Goal: Book appointment/travel/reservation

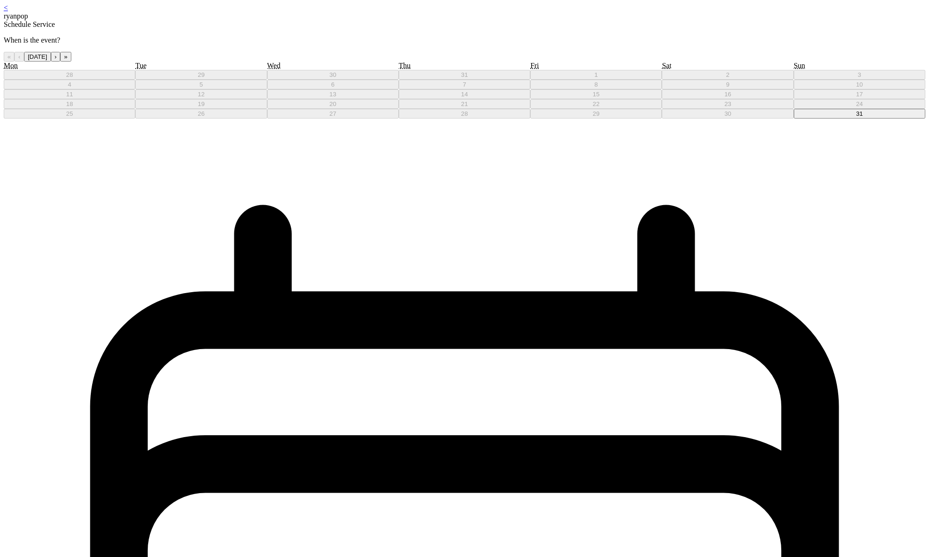
click at [794, 119] on button "31" at bounding box center [859, 114] width 131 height 10
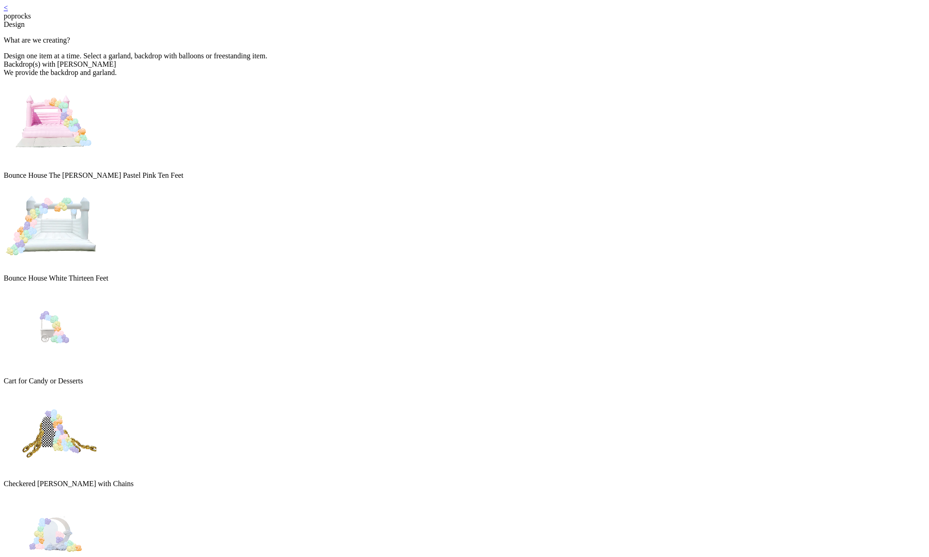
click at [8, 11] on link "<" at bounding box center [6, 8] width 4 height 8
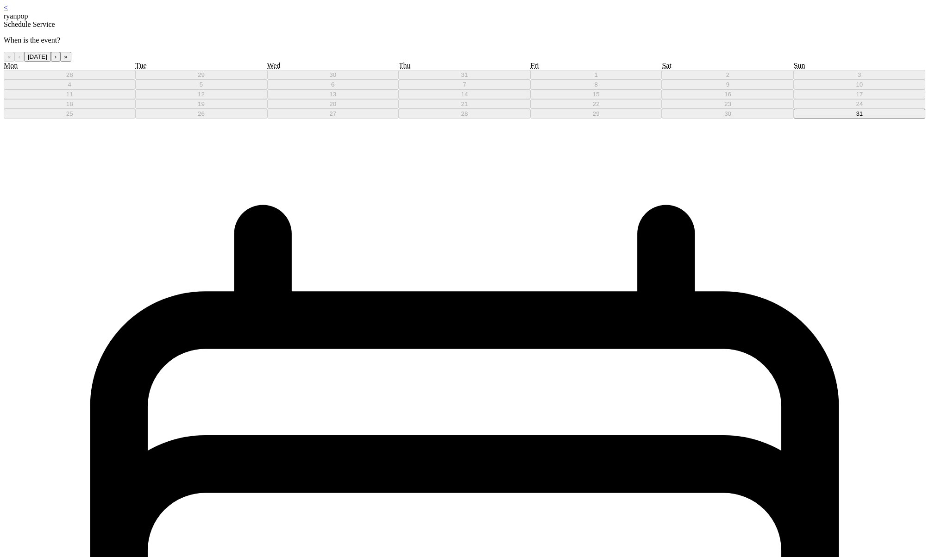
click at [856, 117] on abbr "31" at bounding box center [859, 113] width 7 height 7
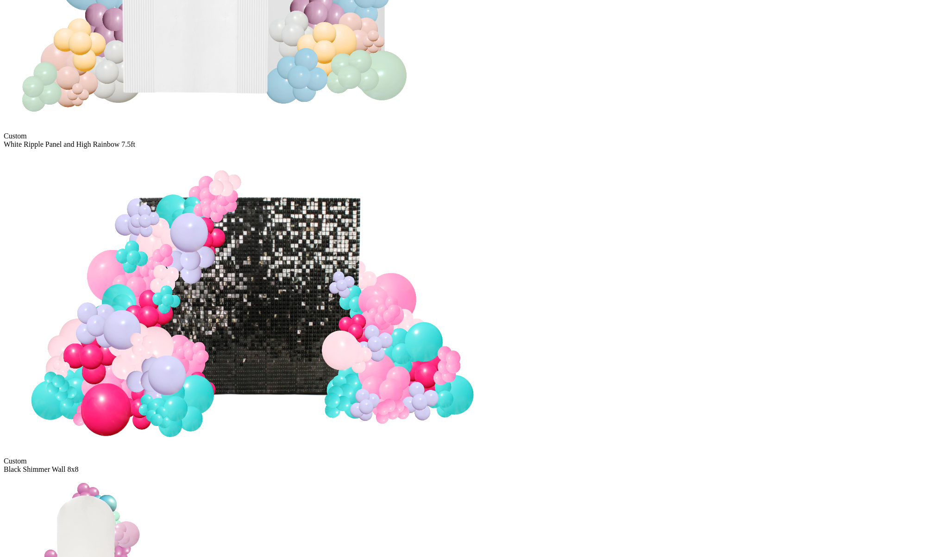
scroll to position [4317, 0]
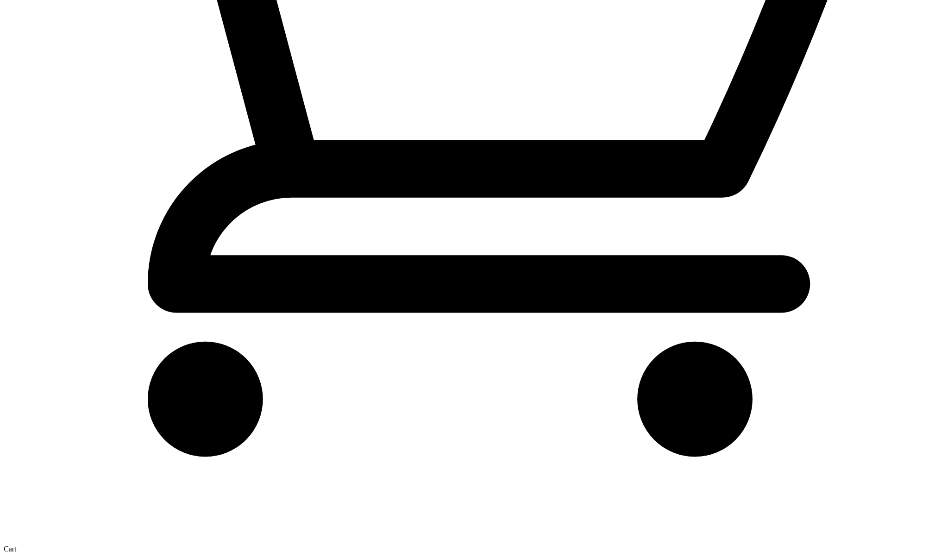
scroll to position [19, 0]
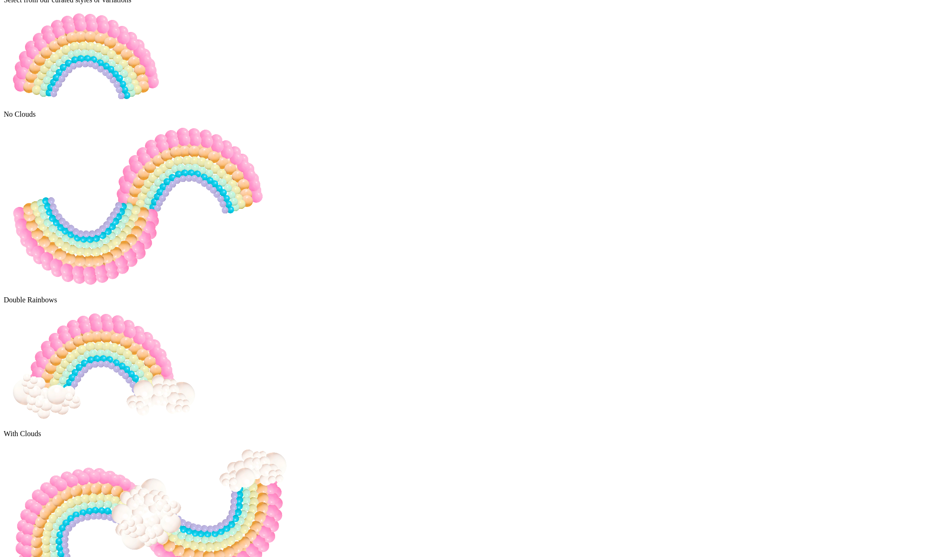
scroll to position [281, 0]
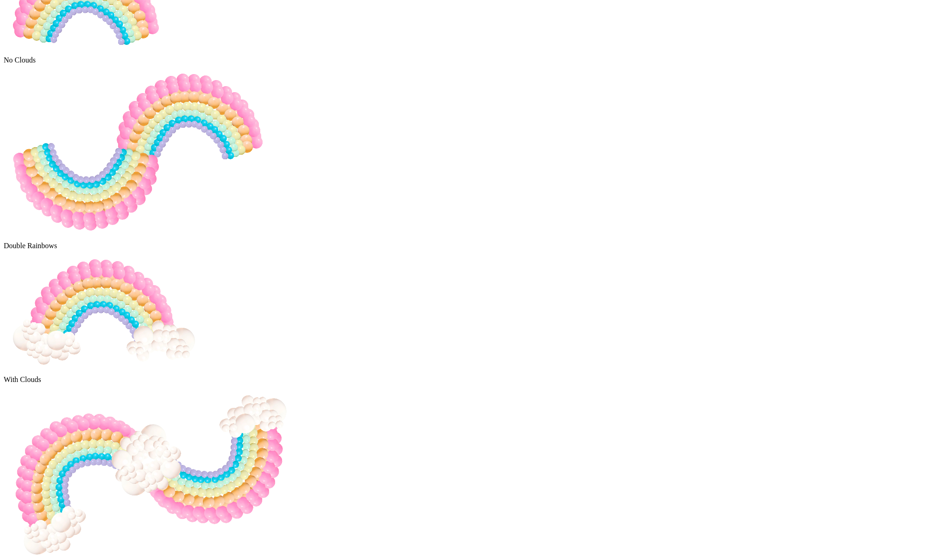
click at [300, 384] on img at bounding box center [152, 476] width 296 height 185
